Goal: Task Accomplishment & Management: Manage account settings

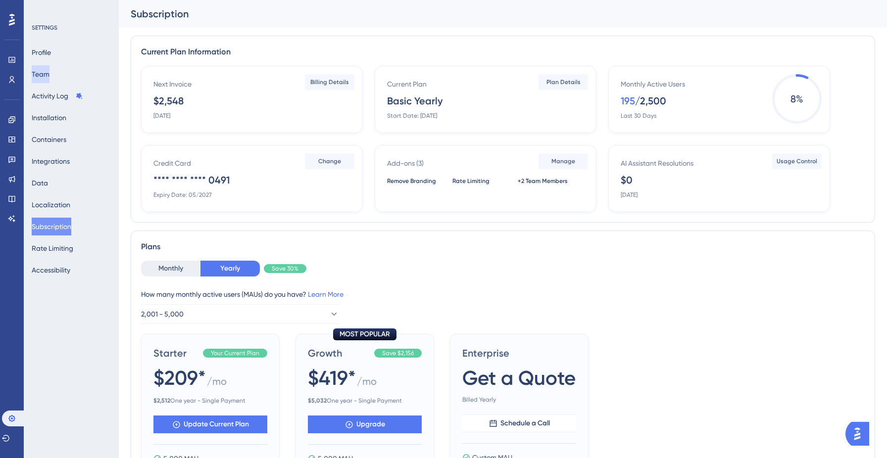
click at [49, 74] on button "Team" at bounding box center [41, 74] width 18 height 18
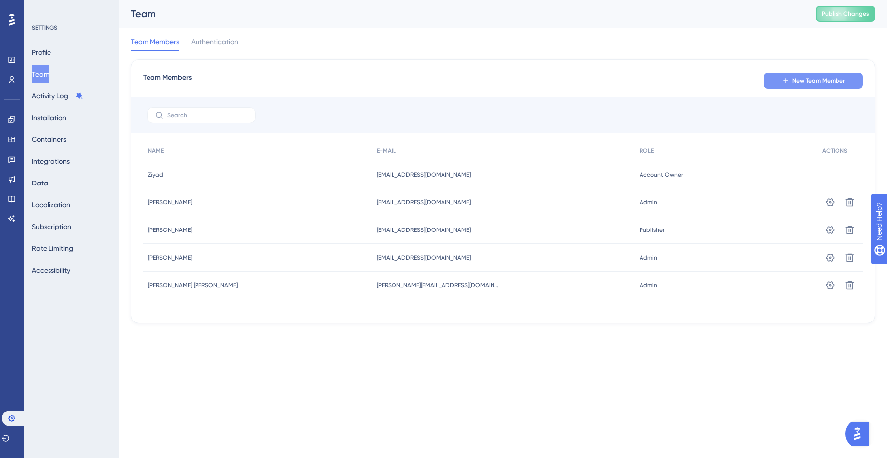
click at [811, 73] on button "New Team Member" at bounding box center [813, 81] width 99 height 16
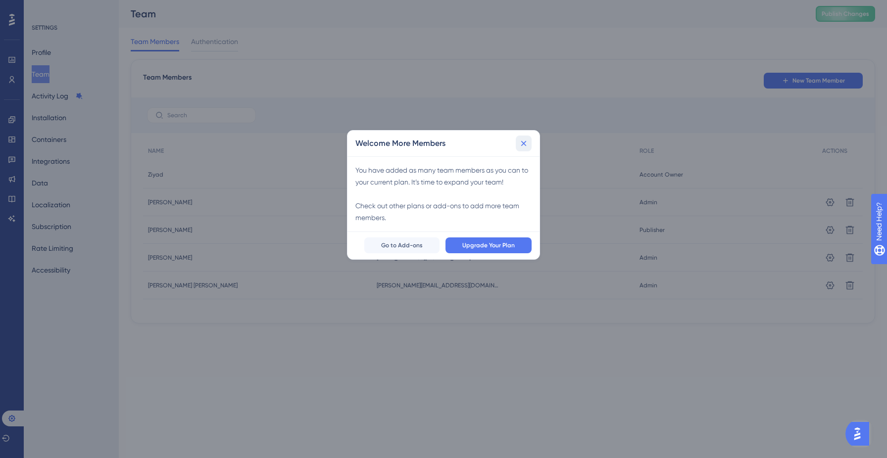
click at [523, 141] on icon at bounding box center [524, 144] width 10 height 10
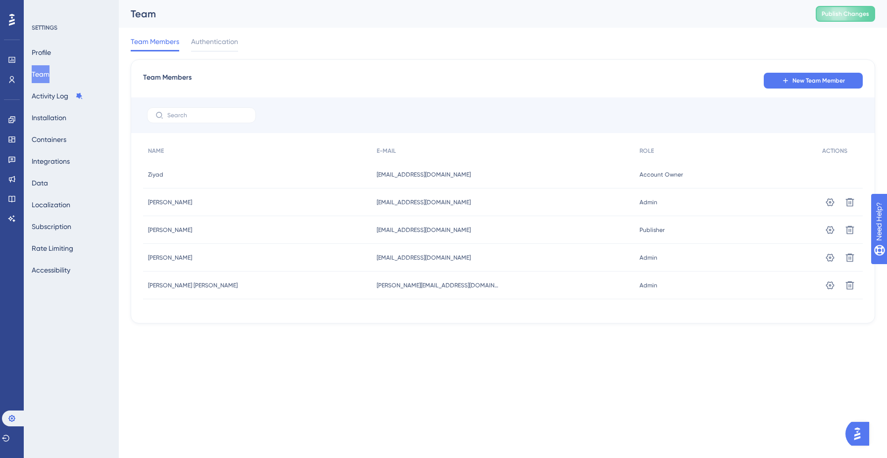
click at [639, 173] on span "Account Owner" at bounding box center [661, 175] width 44 height 8
click at [13, 119] on icon at bounding box center [11, 119] width 6 height 6
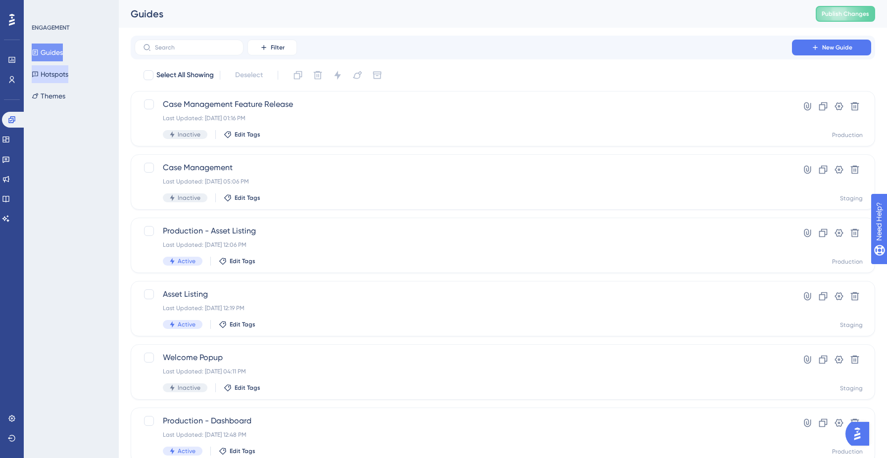
click at [63, 76] on button "Hotspots" at bounding box center [50, 74] width 37 height 18
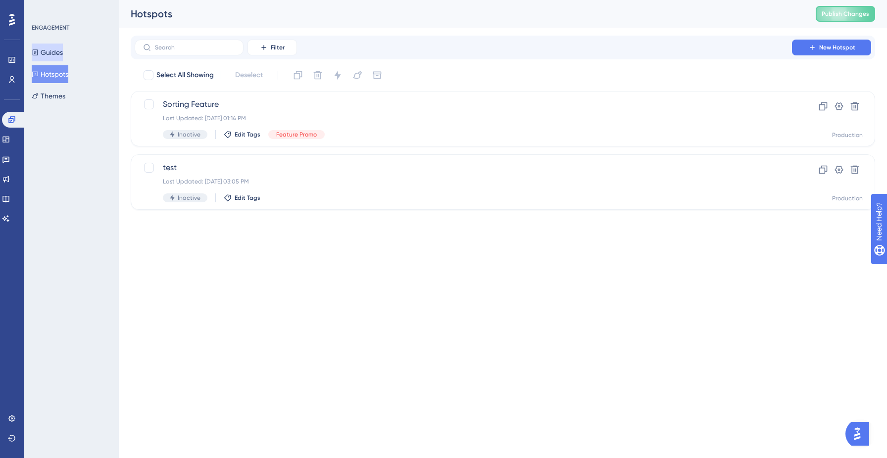
click at [49, 51] on button "Guides" at bounding box center [47, 53] width 31 height 18
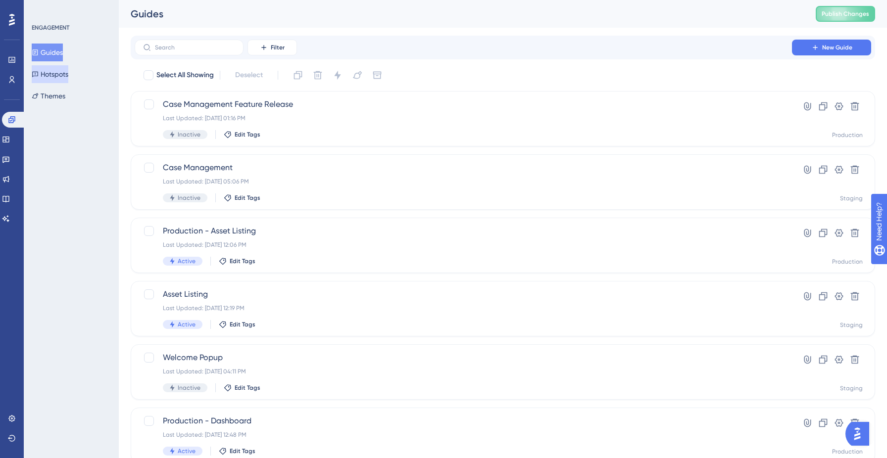
click at [55, 68] on button "Hotspots" at bounding box center [50, 74] width 37 height 18
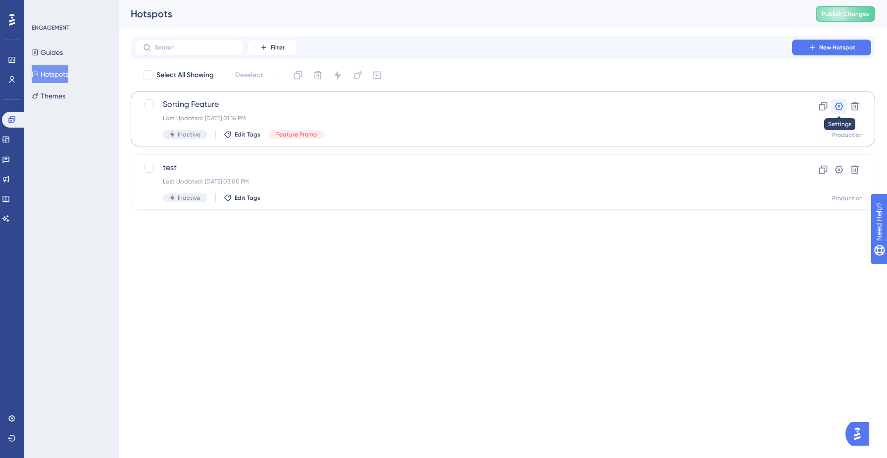
click at [838, 105] on icon at bounding box center [839, 106] width 8 height 8
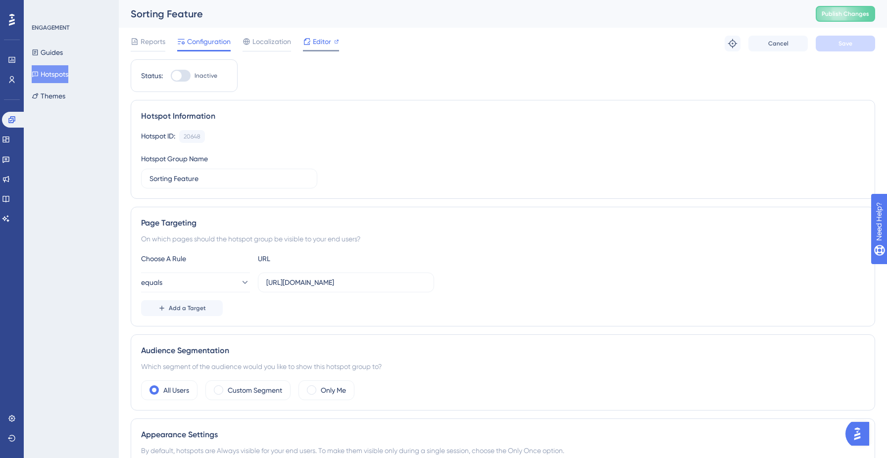
click at [324, 36] on span "Editor" at bounding box center [322, 42] width 18 height 12
click at [8, 435] on button at bounding box center [12, 439] width 8 height 16
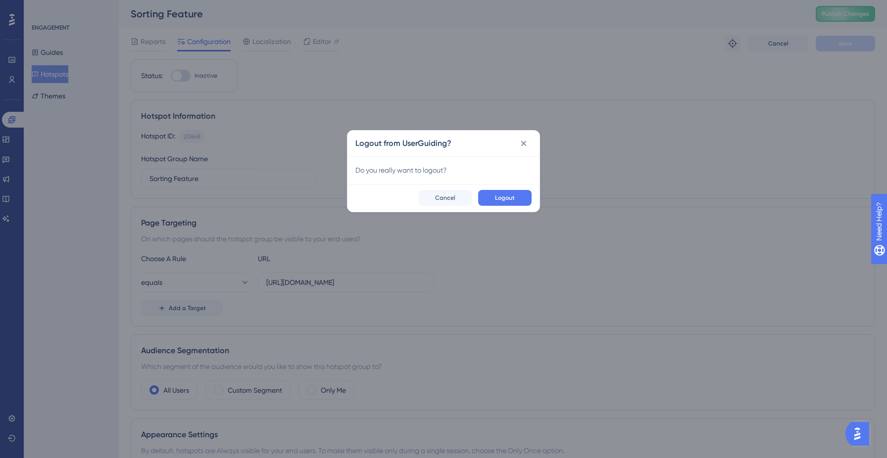
click at [10, 437] on div "Logout from UserGuiding? Do you really want to logout? Logout Cancel" at bounding box center [443, 229] width 887 height 458
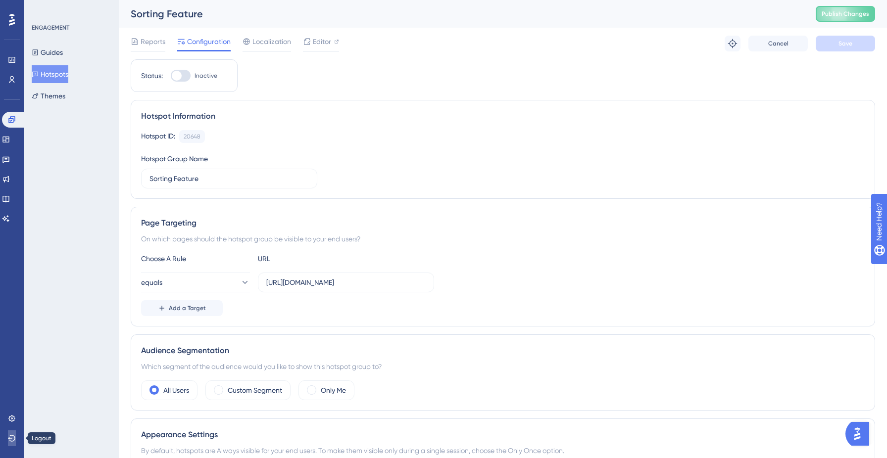
click at [10, 437] on icon at bounding box center [12, 439] width 8 height 8
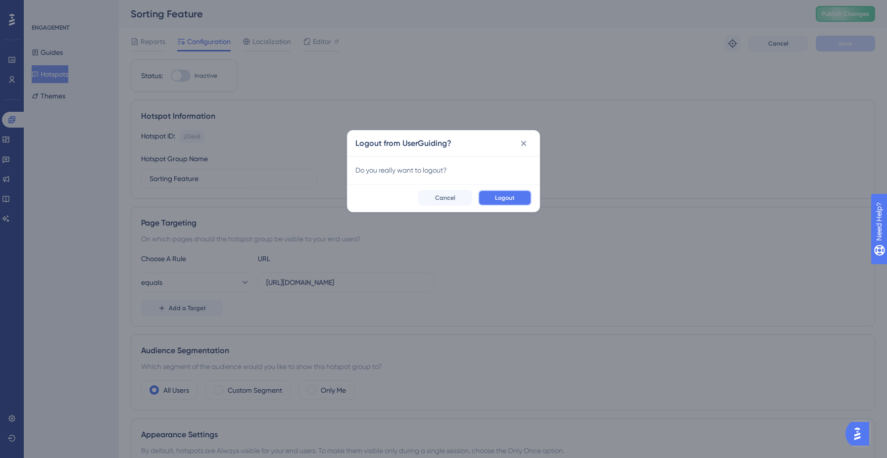
click at [512, 200] on span "Logout" at bounding box center [505, 198] width 20 height 8
